Goal: Transaction & Acquisition: Pay  Balance

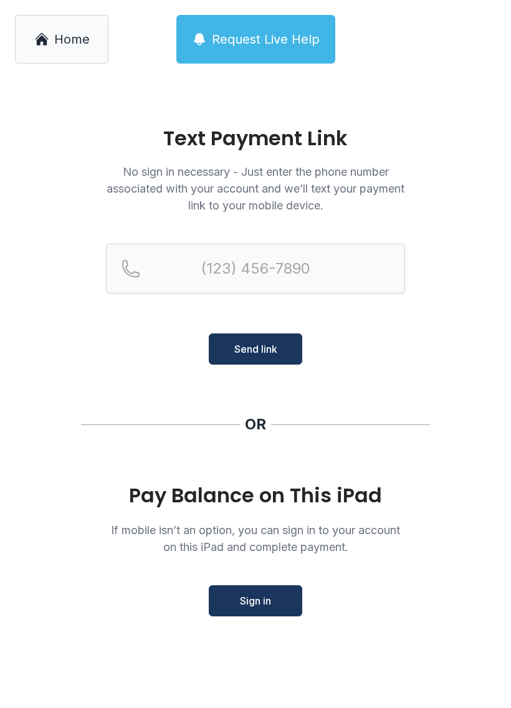
click at [71, 44] on span "Home" at bounding box center [72, 39] width 36 height 17
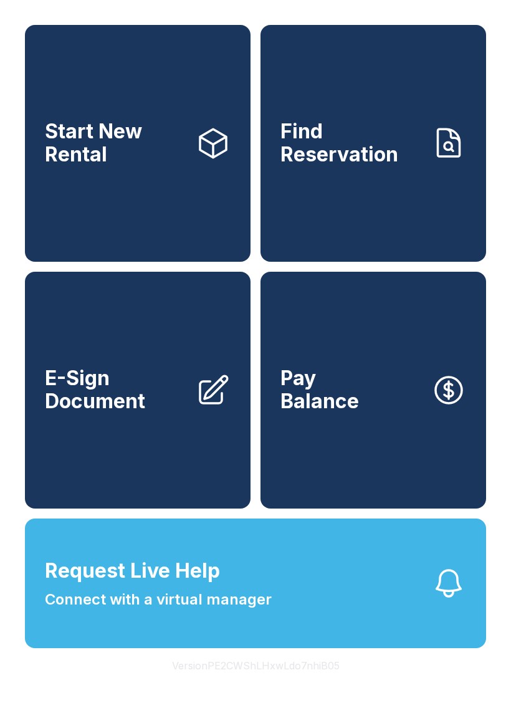
click at [400, 215] on link "Find Reservation" at bounding box center [374, 143] width 226 height 237
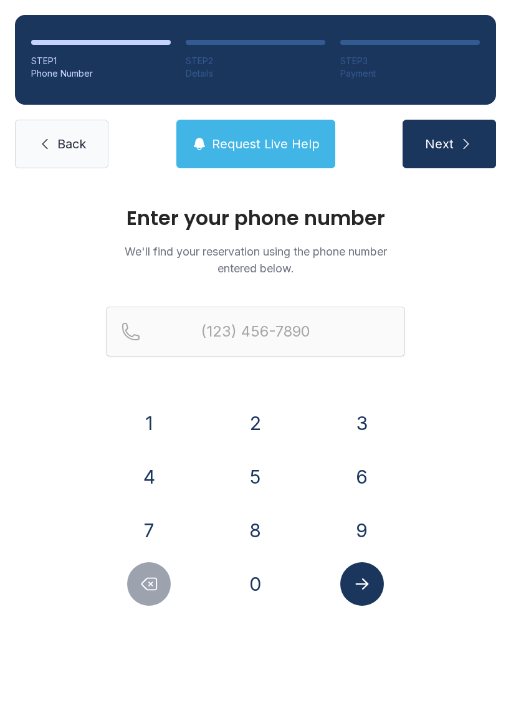
click at [160, 474] on button "4" at bounding box center [149, 477] width 44 height 44
click at [156, 516] on button "7" at bounding box center [149, 531] width 44 height 44
click at [257, 514] on button "8" at bounding box center [256, 531] width 44 height 44
click at [155, 533] on button "7" at bounding box center [149, 531] width 44 height 44
click at [151, 477] on button "4" at bounding box center [149, 477] width 44 height 44
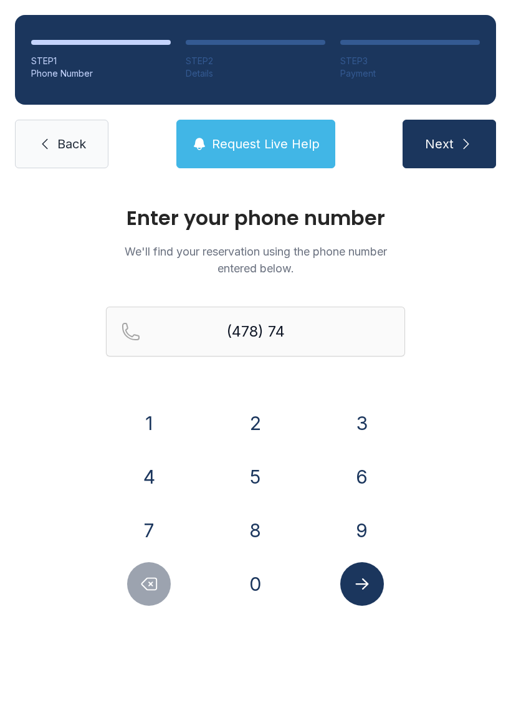
click at [247, 481] on button "5" at bounding box center [256, 477] width 44 height 44
click at [262, 581] on button "0" at bounding box center [256, 584] width 44 height 44
click at [257, 530] on button "8" at bounding box center [256, 531] width 44 height 44
click at [354, 473] on button "6" at bounding box center [362, 477] width 44 height 44
click at [270, 519] on button "8" at bounding box center [256, 531] width 44 height 44
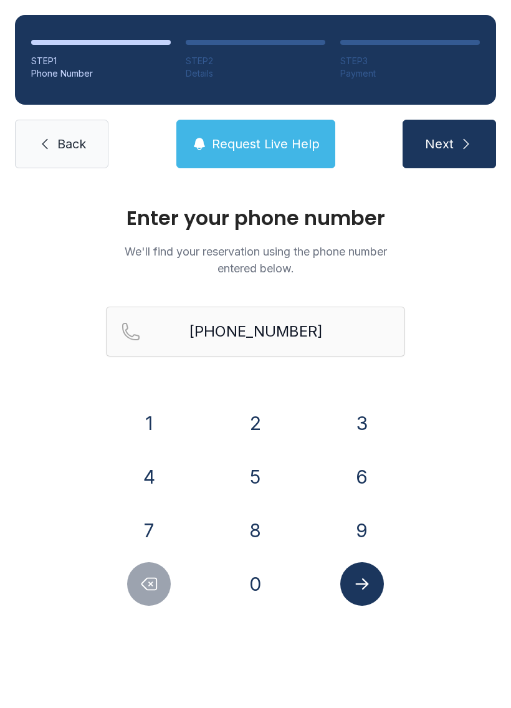
click at [360, 577] on icon "Submit lookup form" at bounding box center [362, 584] width 19 height 19
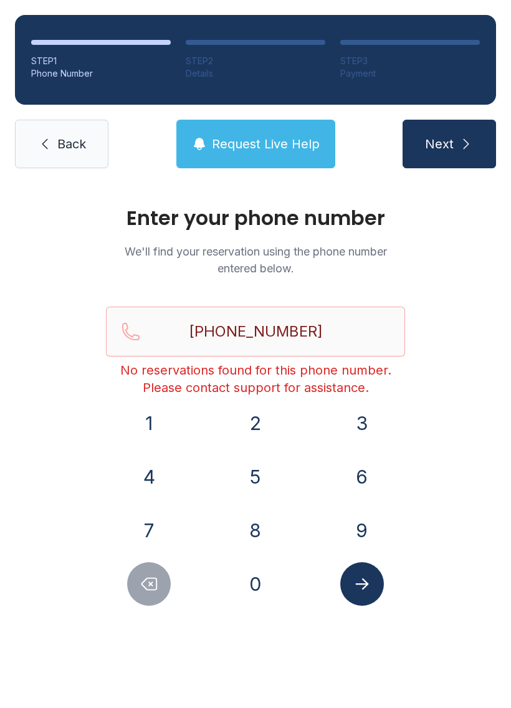
click at [155, 588] on icon "Delete number" at bounding box center [149, 584] width 19 height 19
click at [155, 587] on icon "Delete number" at bounding box center [149, 584] width 19 height 19
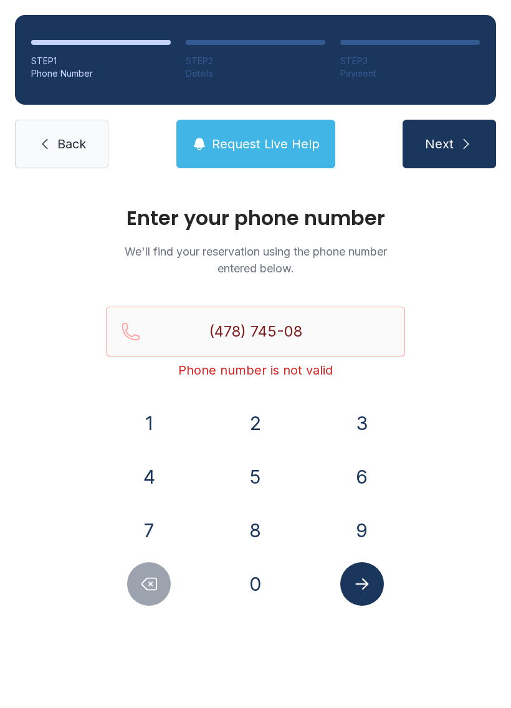
click at [160, 589] on button "Delete number" at bounding box center [149, 584] width 44 height 44
click at [160, 588] on button "Delete number" at bounding box center [149, 584] width 44 height 44
click at [159, 427] on button "1" at bounding box center [149, 423] width 44 height 44
click at [351, 473] on button "6" at bounding box center [362, 477] width 44 height 44
click at [165, 422] on button "1" at bounding box center [149, 423] width 44 height 44
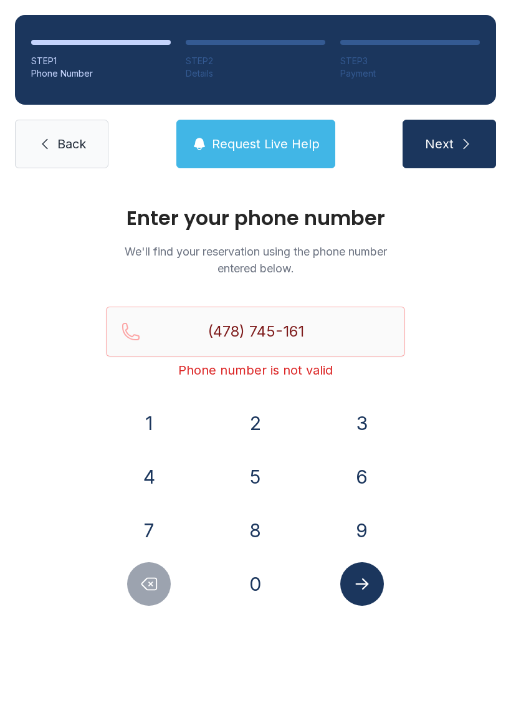
click at [347, 423] on button "3" at bounding box center [362, 423] width 44 height 44
type input "[PHONE_NUMBER]"
click at [359, 583] on icon "Submit lookup form" at bounding box center [361, 583] width 13 height 11
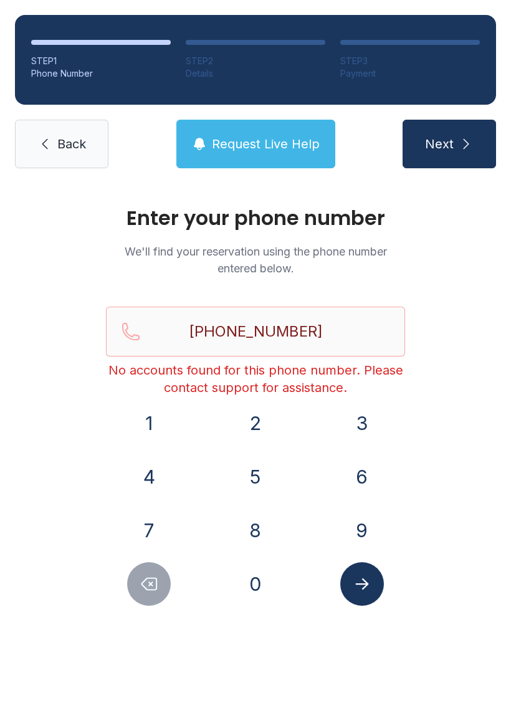
click at [54, 153] on link "Back" at bounding box center [61, 144] width 93 height 49
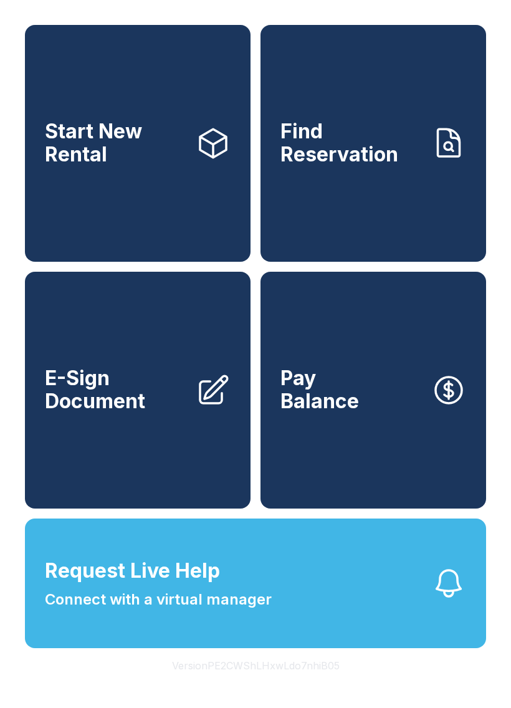
click at [330, 389] on span "Pay Balance" at bounding box center [319, 390] width 79 height 46
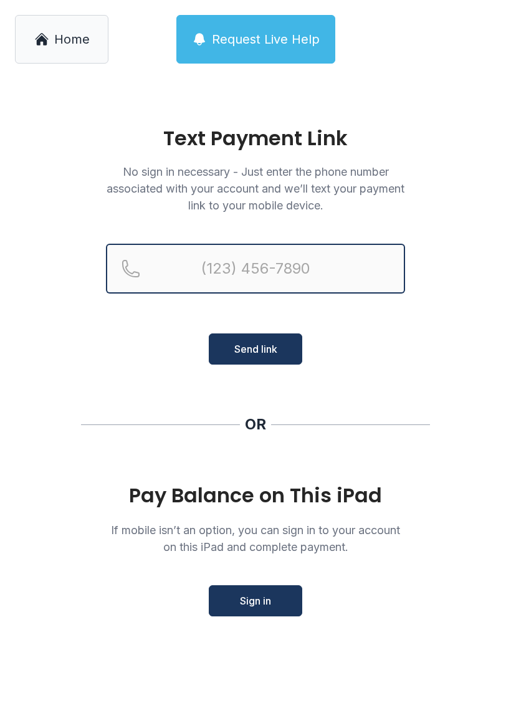
click at [225, 273] on input "Reservation phone number" at bounding box center [255, 269] width 299 height 50
type input "[PHONE_NUMBER]"
click at [256, 349] on button "Send link" at bounding box center [255, 348] width 93 height 31
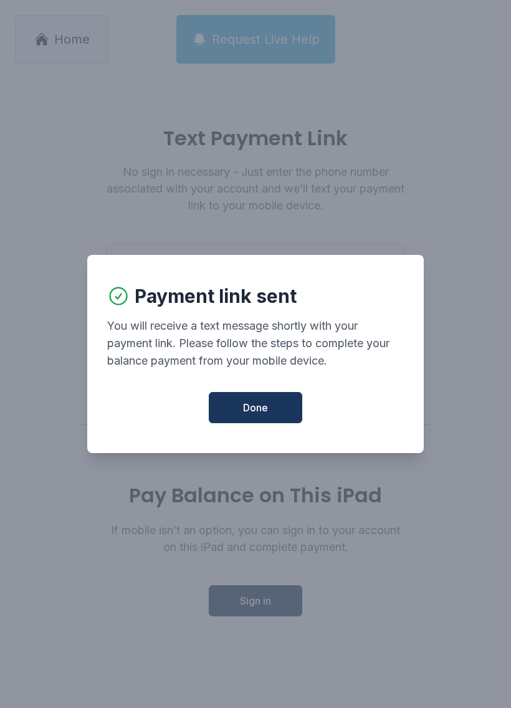
click at [259, 411] on span "Done" at bounding box center [255, 407] width 25 height 15
